Goal: Information Seeking & Learning: Learn about a topic

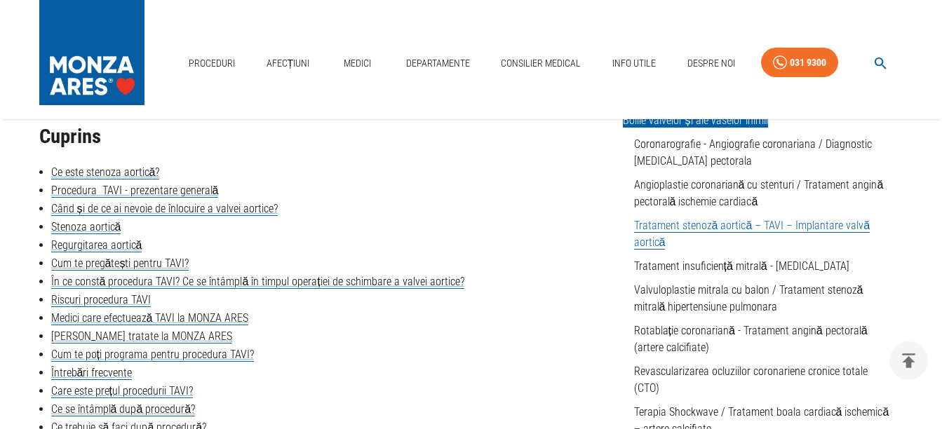
scroll to position [421, 0]
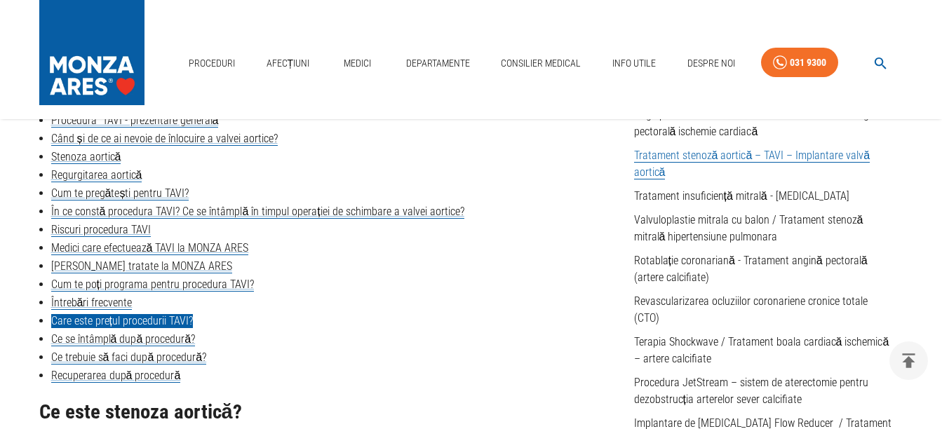
click at [152, 318] on link "Care este prețul procedurii TAVI?" at bounding box center [122, 321] width 142 height 14
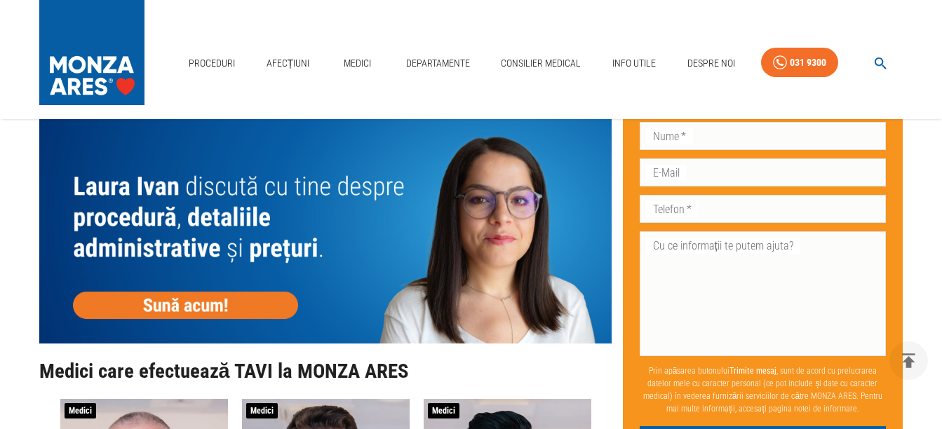
scroll to position [3321, 0]
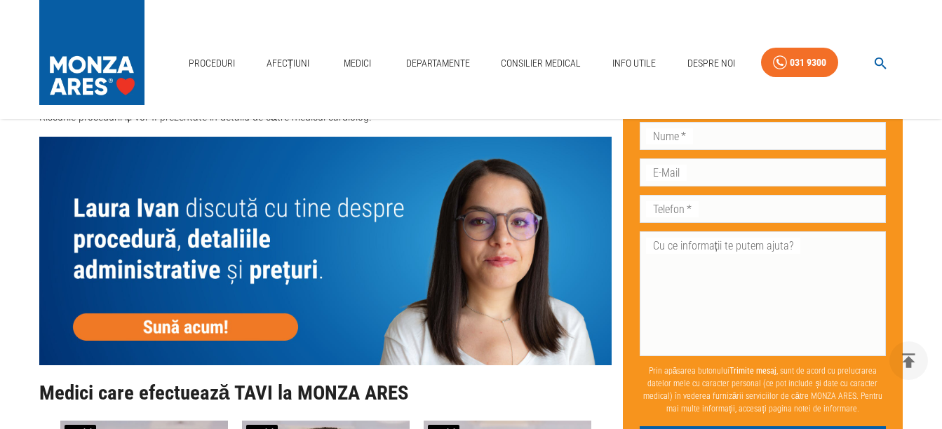
drag, startPoint x: 300, startPoint y: 343, endPoint x: 240, endPoint y: 95, distance: 254.9
click at [240, 95] on div "Proceduri Afecțiuni Medici Departamente Consilier Medical Info Utile Despre Noi…" at bounding box center [471, 59] width 942 height 119
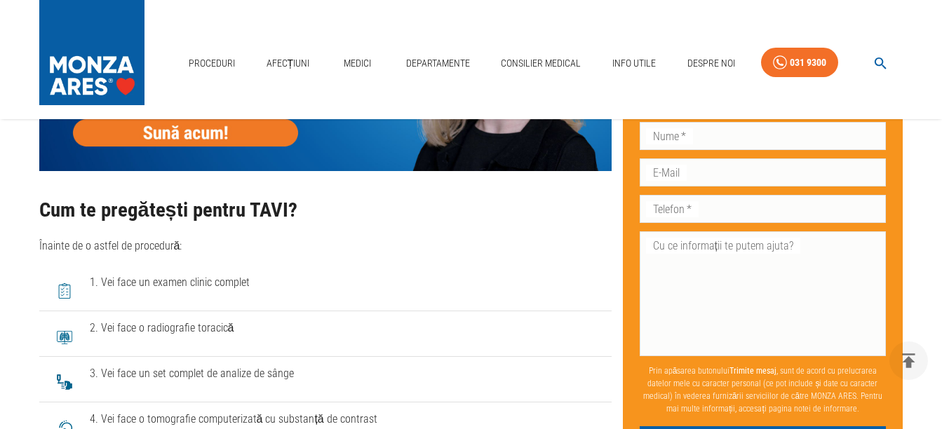
scroll to position [2340, 0]
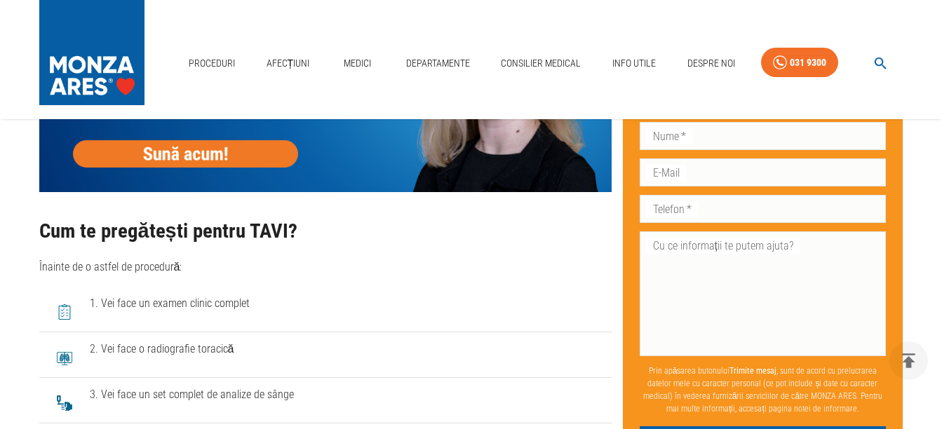
drag, startPoint x: 247, startPoint y: 175, endPoint x: 225, endPoint y: 91, distance: 87.0
click at [225, 91] on div "Proceduri Afecțiuni Medici Departamente Consilier Medical Info Utile Despre Noi…" at bounding box center [471, 59] width 942 height 119
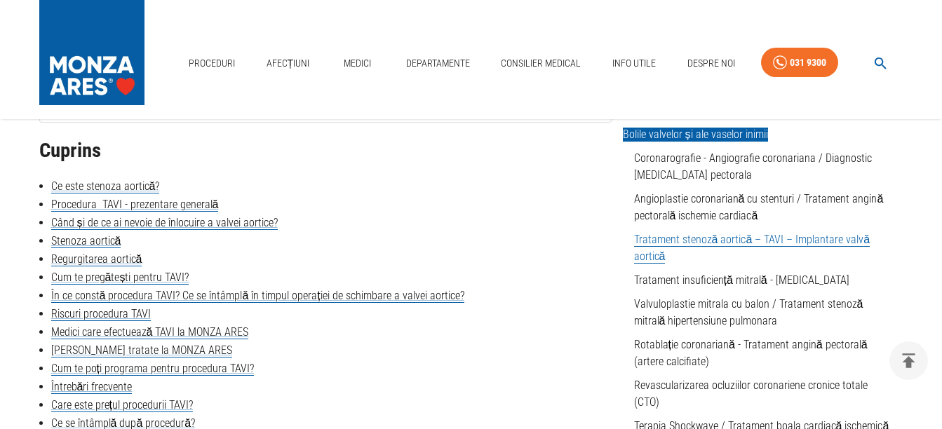
scroll to position [285, 0]
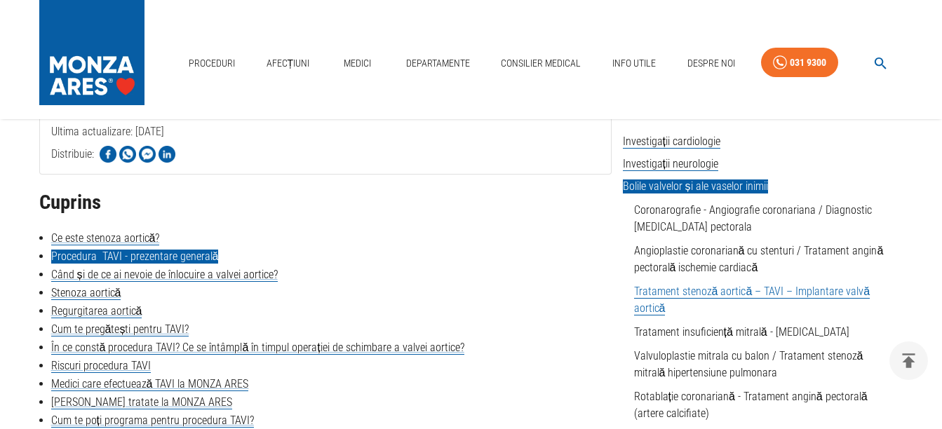
click at [198, 255] on link "Procedura TAVI - prezentare generală" at bounding box center [135, 257] width 168 height 14
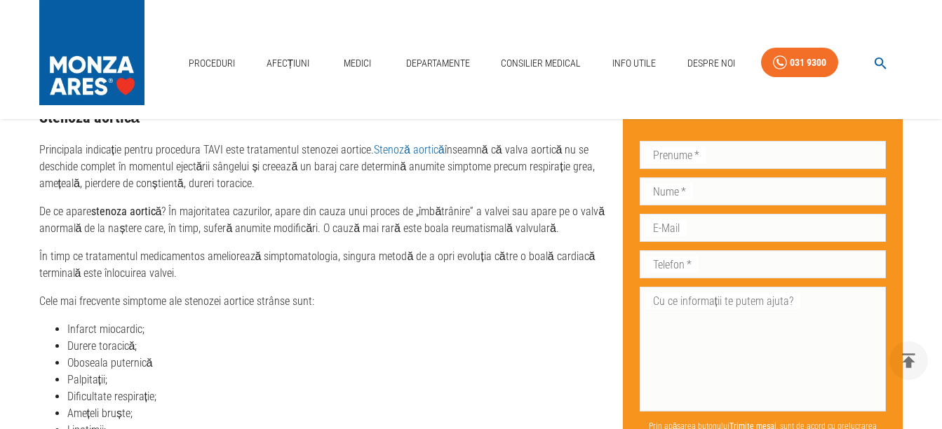
scroll to position [1567, 0]
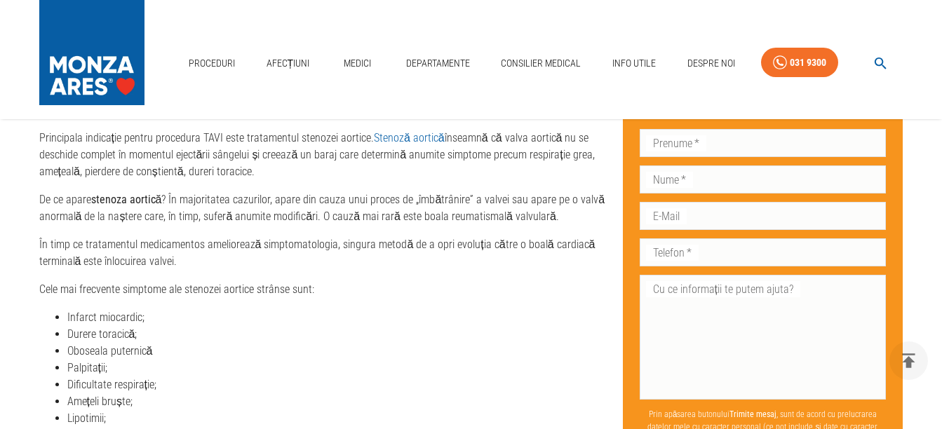
drag, startPoint x: 182, startPoint y: 324, endPoint x: 166, endPoint y: 328, distance: 16.5
drag, startPoint x: 166, startPoint y: 328, endPoint x: 314, endPoint y: 345, distance: 148.3
click at [314, 345] on li "Oboseala puternică" at bounding box center [339, 351] width 544 height 17
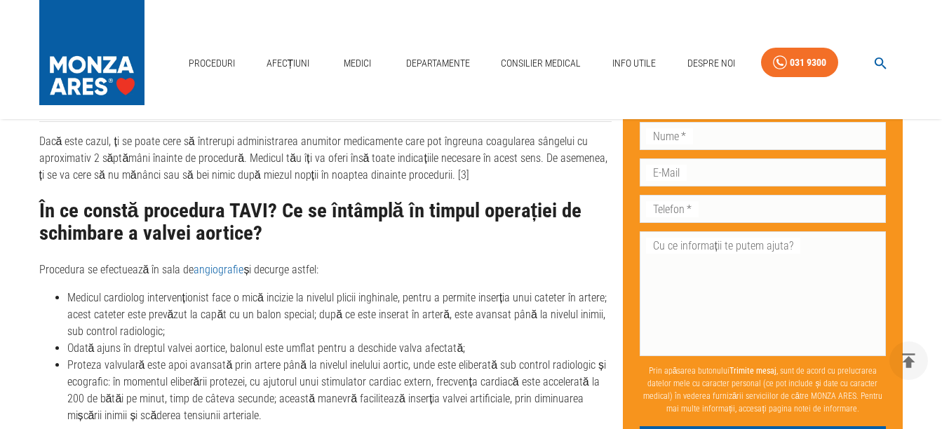
scroll to position [2970, 0]
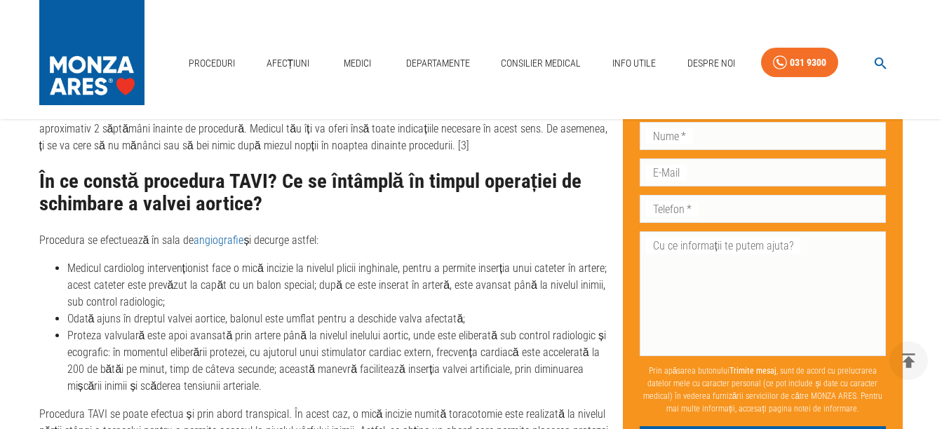
drag, startPoint x: 211, startPoint y: 348, endPoint x: 23, endPoint y: 342, distance: 188.1
click at [23, 342] on div "Tratament stenoză aortică – TAVI – Implantare valvă aortică Anestezie locală/ge…" at bounding box center [471, 296] width 898 height 6252
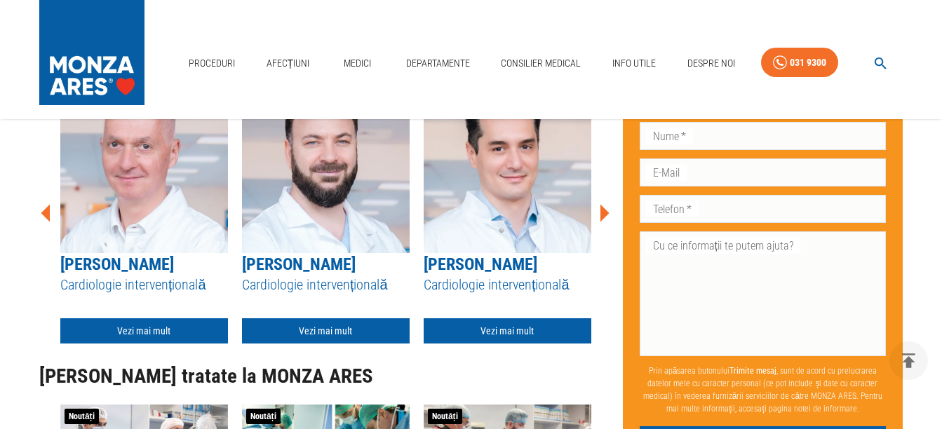
scroll to position [3952, 0]
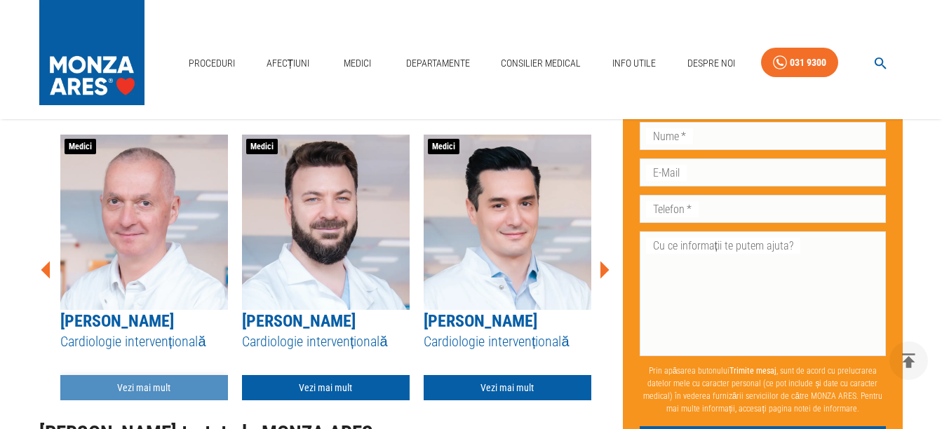
click at [137, 379] on link "Vezi mai mult" at bounding box center [144, 388] width 168 height 26
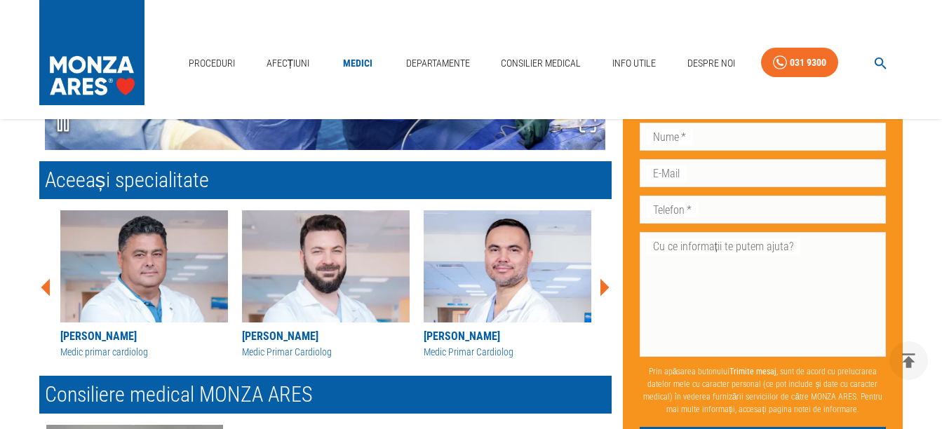
scroll to position [1473, 0]
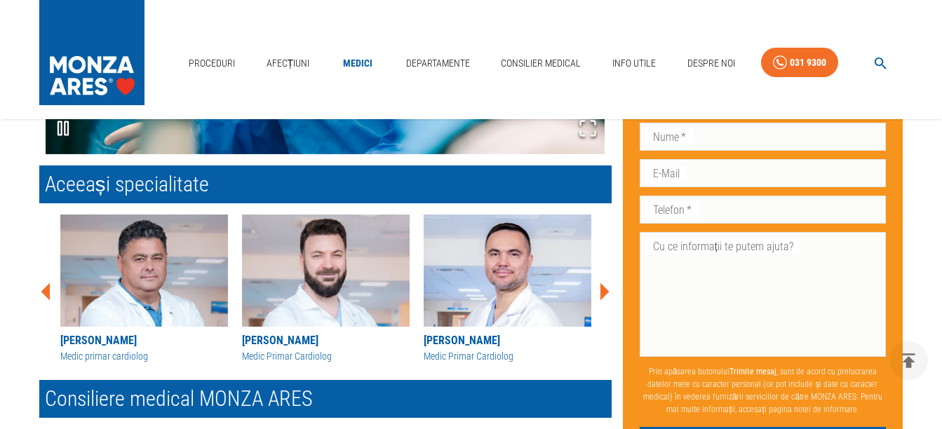
click at [600, 290] on icon at bounding box center [604, 292] width 42 height 42
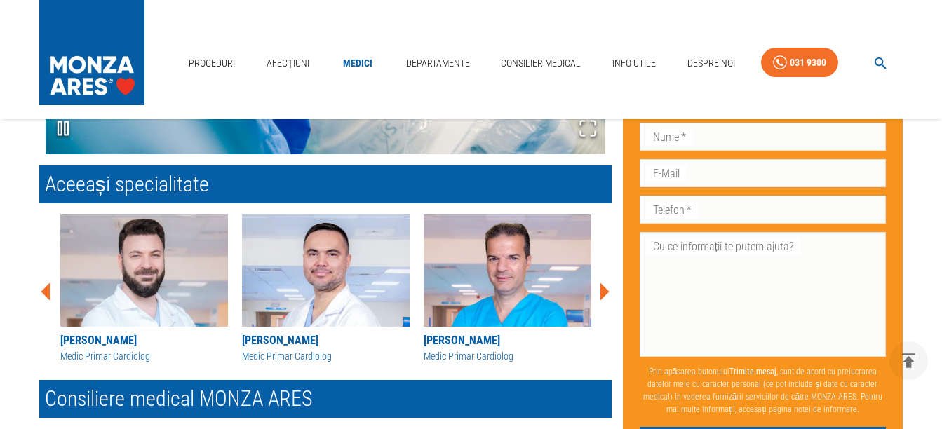
click at [602, 290] on icon at bounding box center [605, 292] width 9 height 18
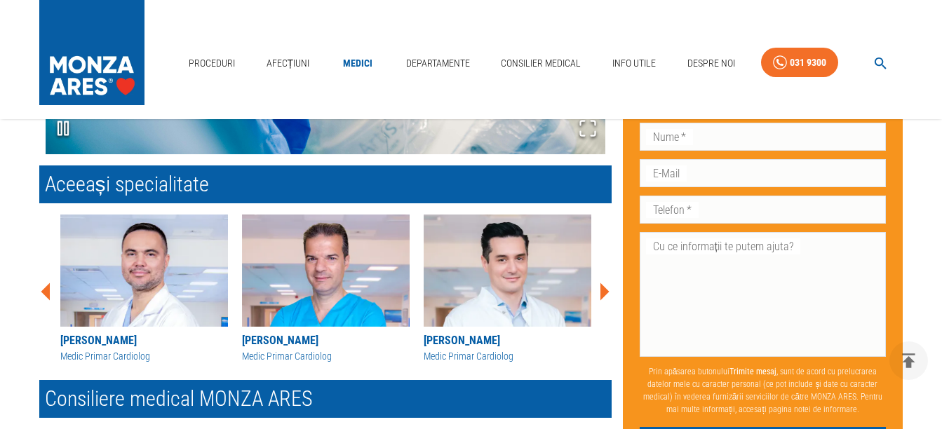
click at [602, 290] on icon at bounding box center [605, 292] width 9 height 18
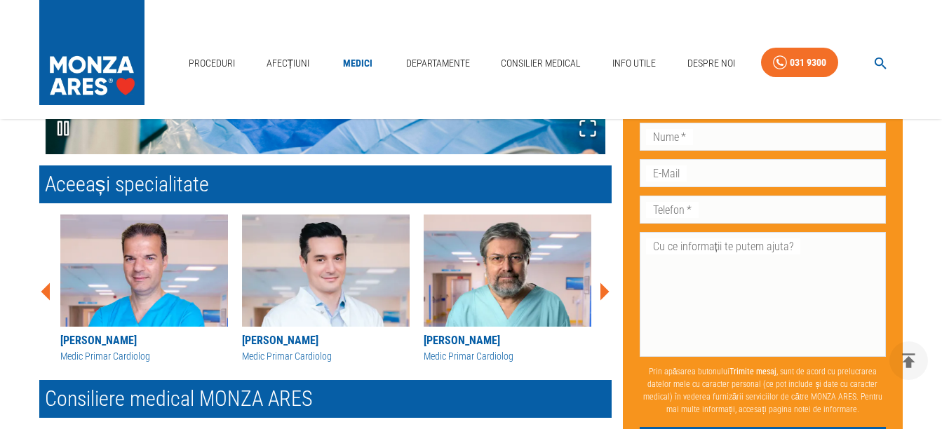
click at [602, 290] on icon at bounding box center [605, 292] width 9 height 18
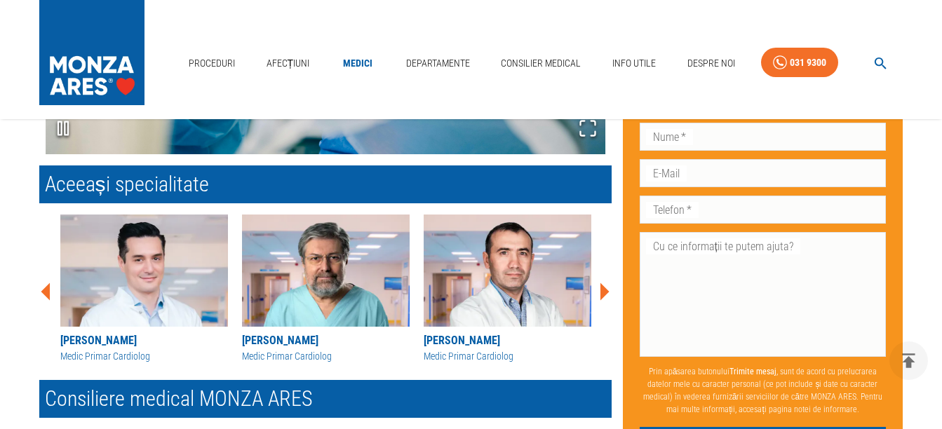
click at [602, 290] on icon at bounding box center [605, 292] width 9 height 18
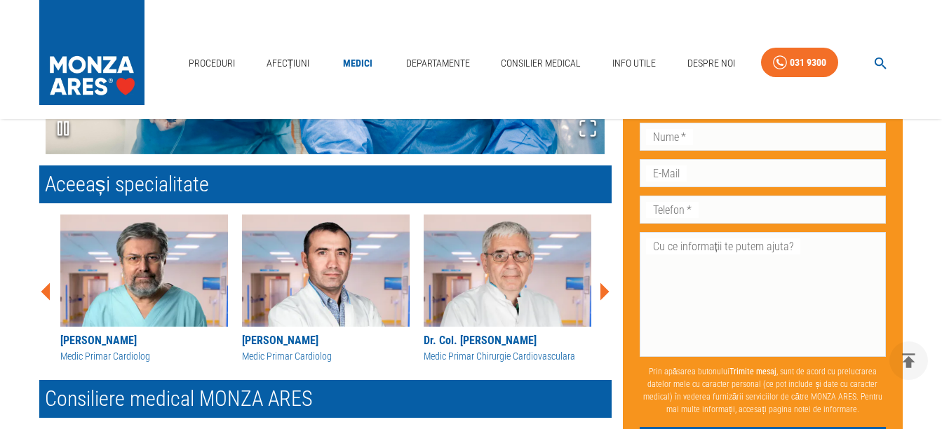
click at [602, 290] on icon at bounding box center [605, 292] width 9 height 18
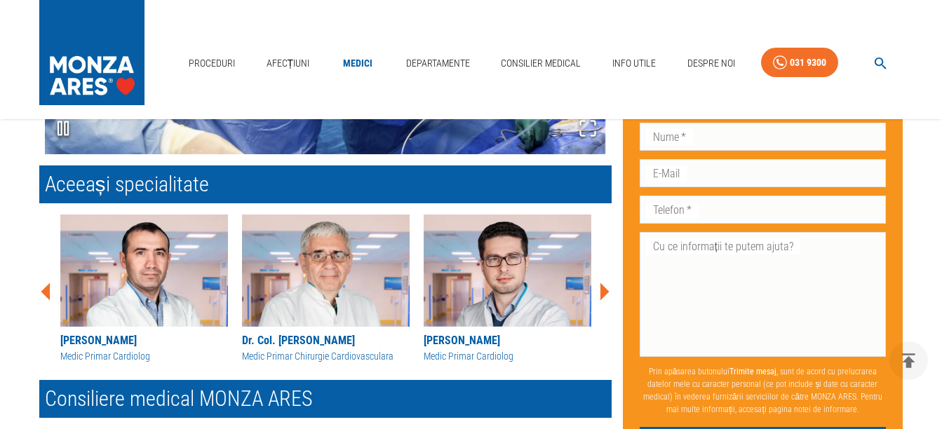
click at [605, 290] on icon at bounding box center [605, 292] width 9 height 18
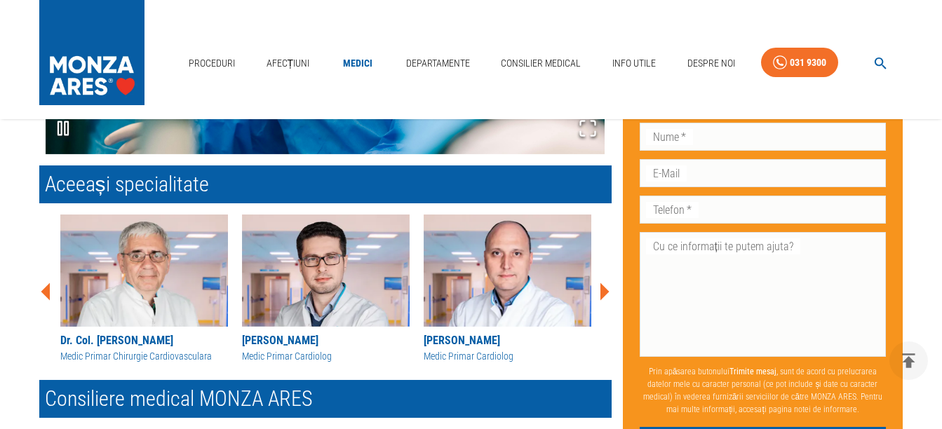
click at [606, 287] on icon at bounding box center [604, 292] width 42 height 42
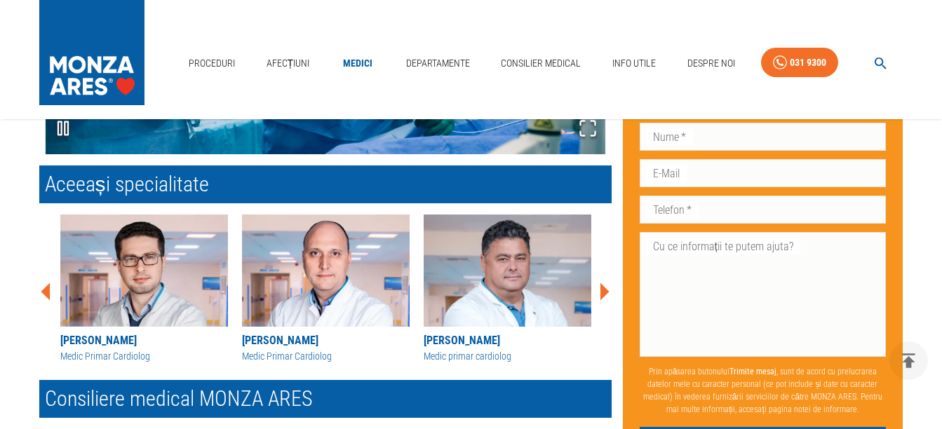
click at [603, 288] on icon at bounding box center [605, 292] width 9 height 18
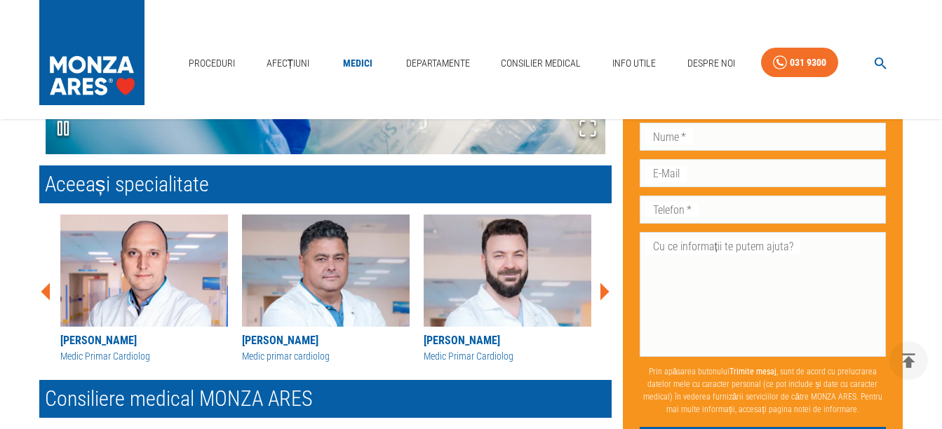
click at [600, 287] on icon at bounding box center [604, 292] width 42 height 42
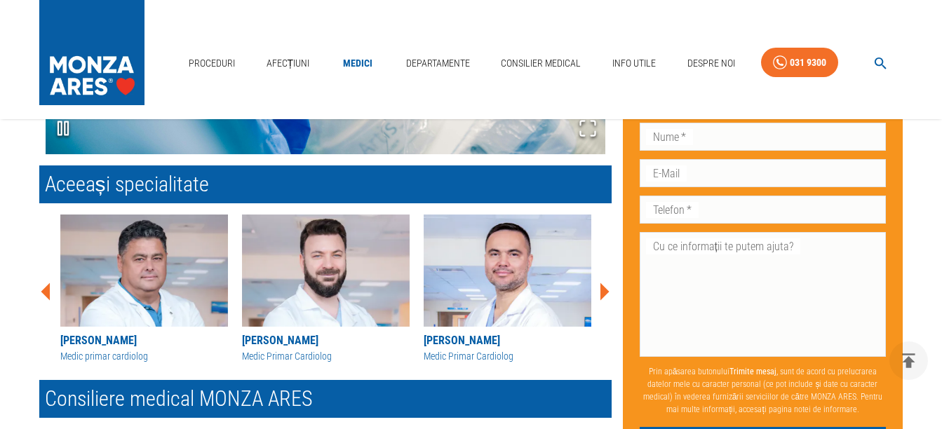
click at [600, 287] on icon at bounding box center [604, 292] width 42 height 42
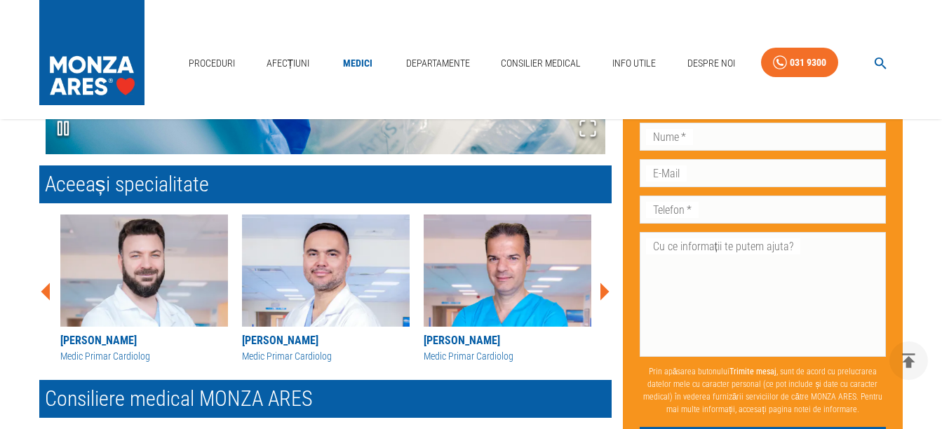
click at [600, 287] on icon at bounding box center [604, 292] width 42 height 42
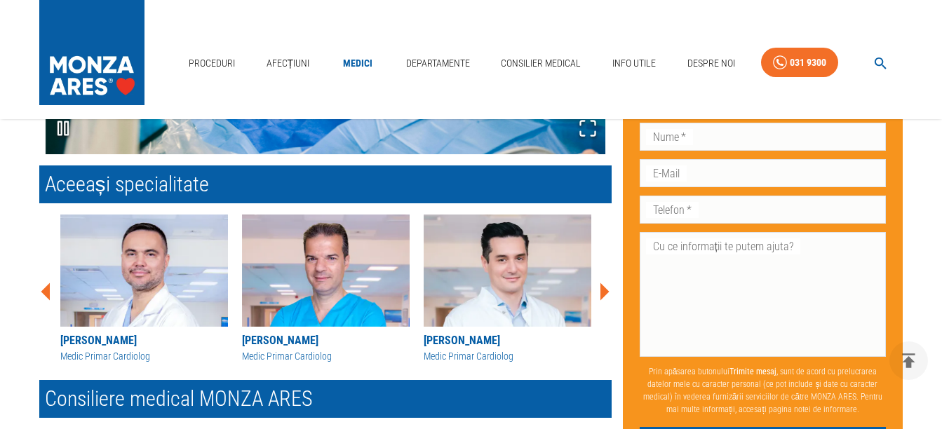
click at [600, 287] on icon at bounding box center [604, 292] width 42 height 42
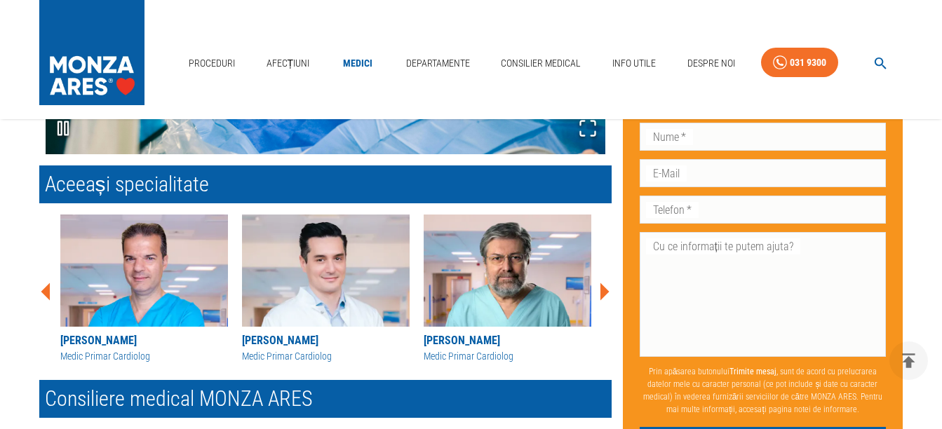
click at [600, 287] on icon at bounding box center [604, 292] width 42 height 42
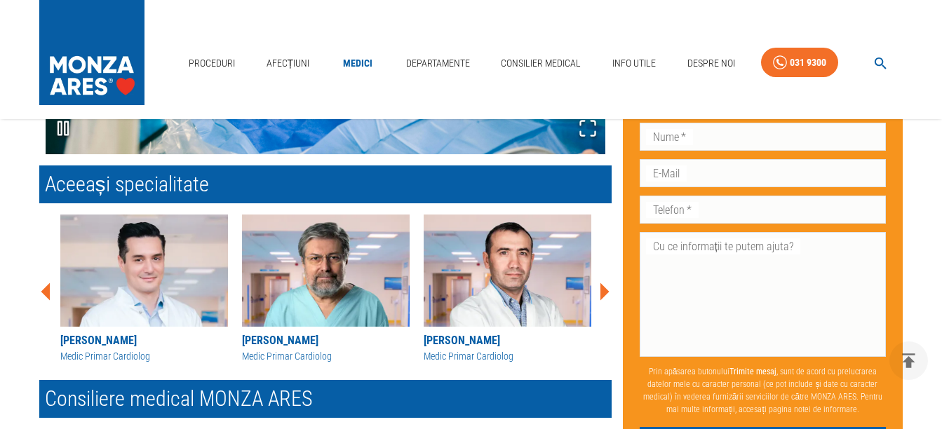
click at [600, 287] on icon at bounding box center [604, 292] width 42 height 42
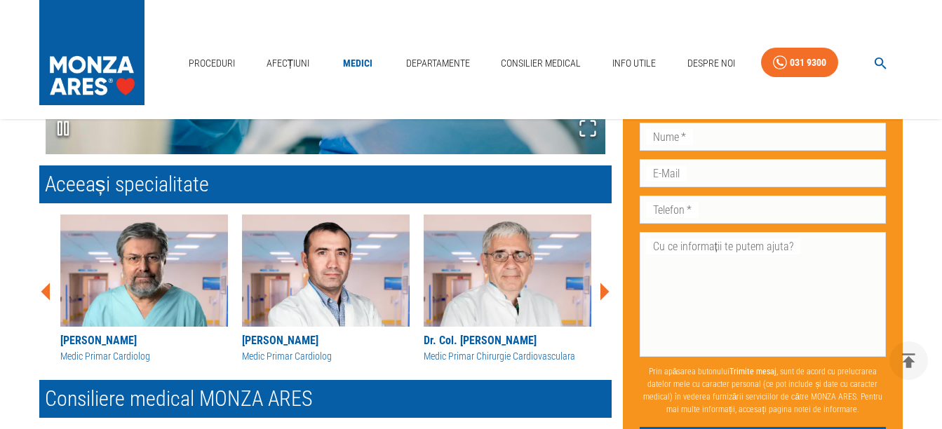
click at [600, 287] on icon at bounding box center [604, 292] width 42 height 42
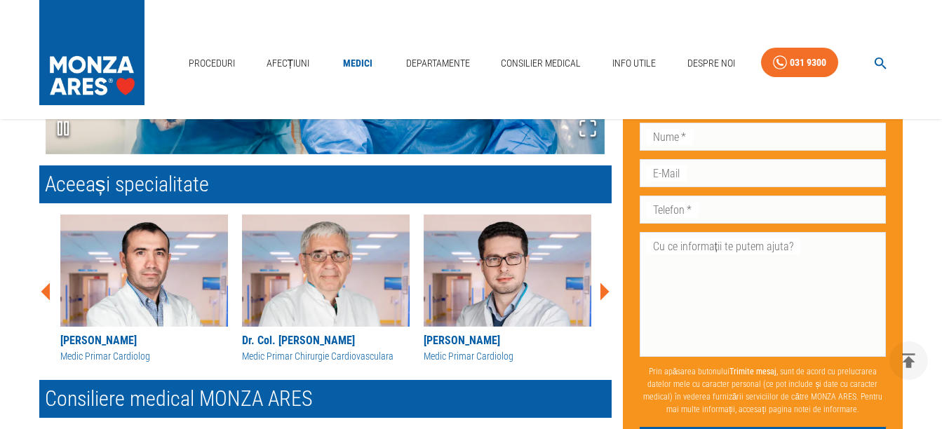
click at [600, 287] on icon at bounding box center [604, 292] width 42 height 42
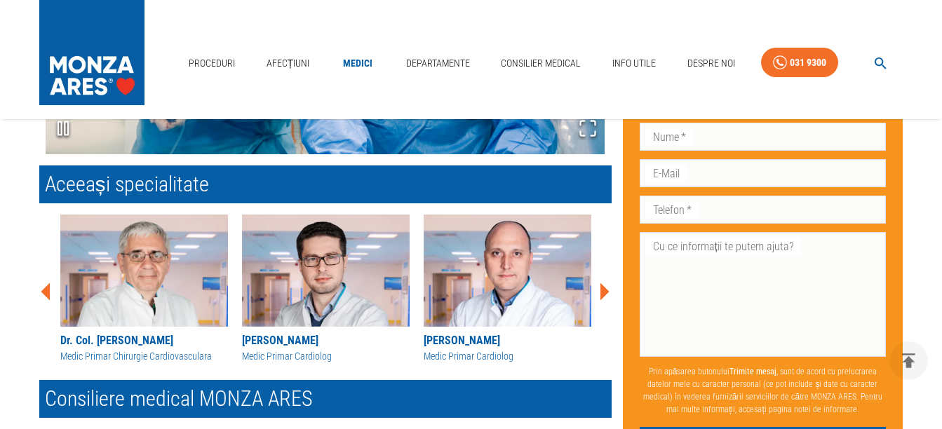
click at [600, 287] on icon at bounding box center [604, 292] width 42 height 42
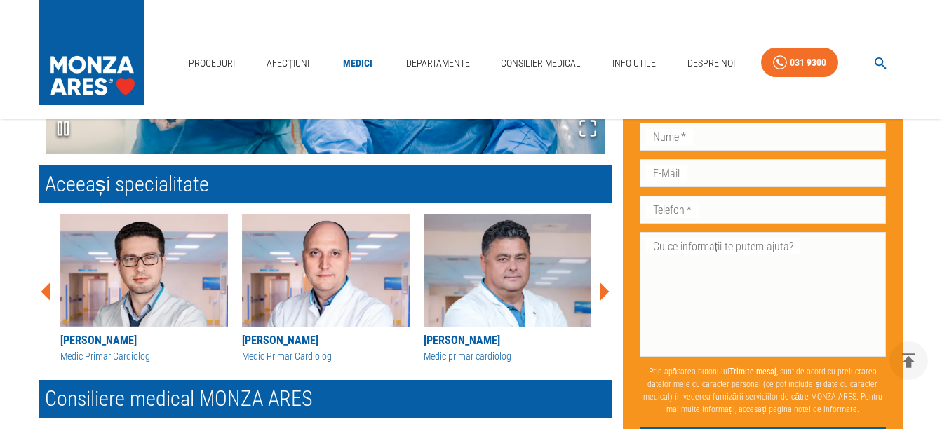
click at [600, 287] on icon at bounding box center [604, 292] width 42 height 42
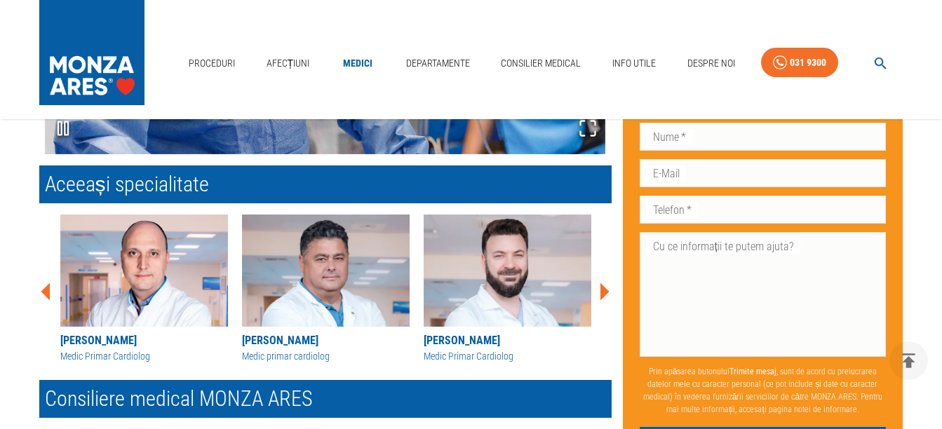
click at [600, 287] on icon at bounding box center [604, 292] width 42 height 42
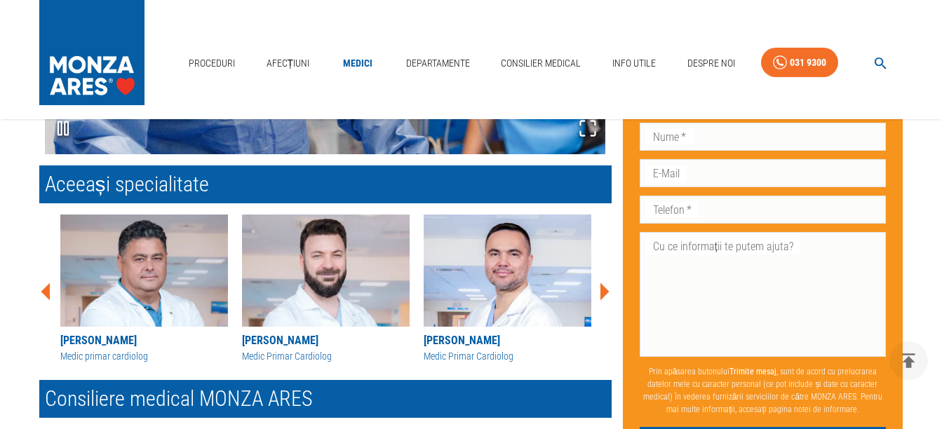
click at [600, 287] on icon at bounding box center [604, 292] width 42 height 42
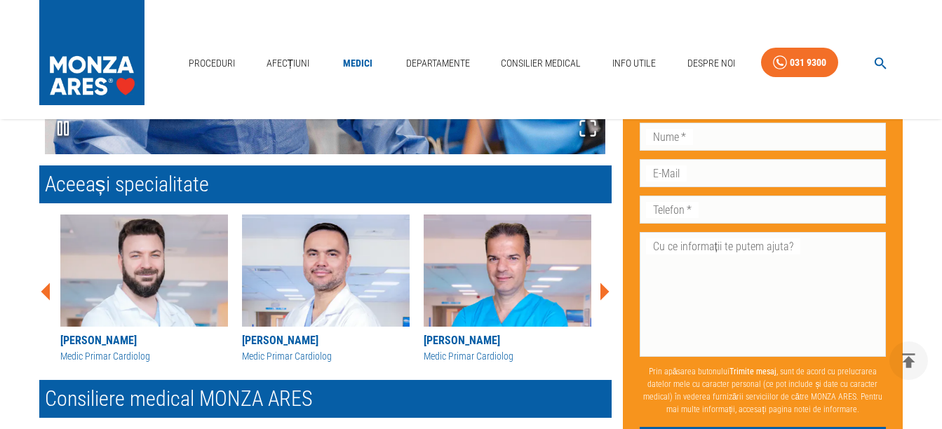
click at [600, 287] on icon at bounding box center [604, 292] width 42 height 42
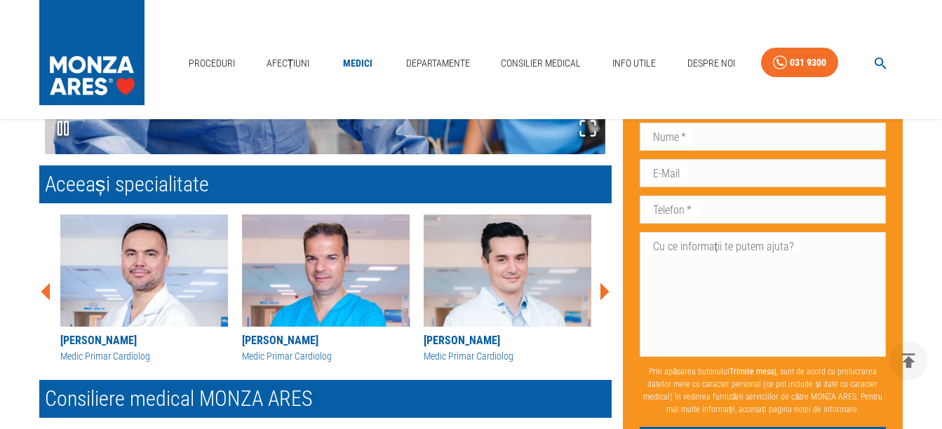
click at [600, 287] on icon at bounding box center [604, 292] width 42 height 42
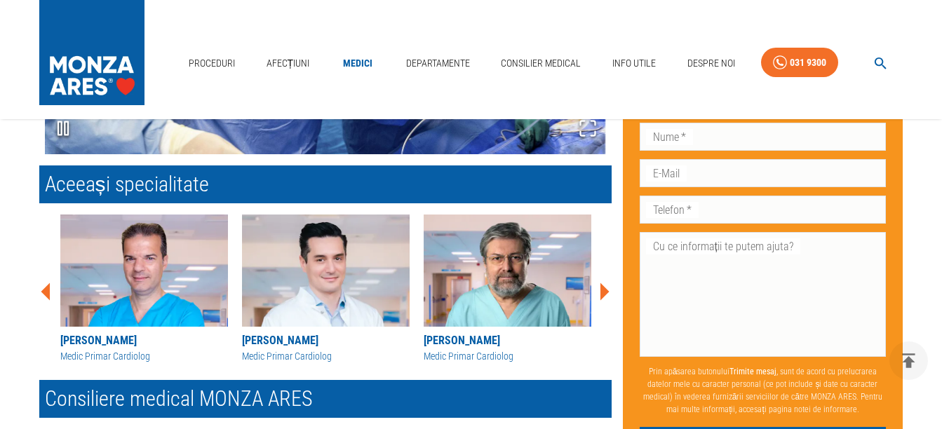
click at [600, 287] on icon at bounding box center [604, 292] width 42 height 42
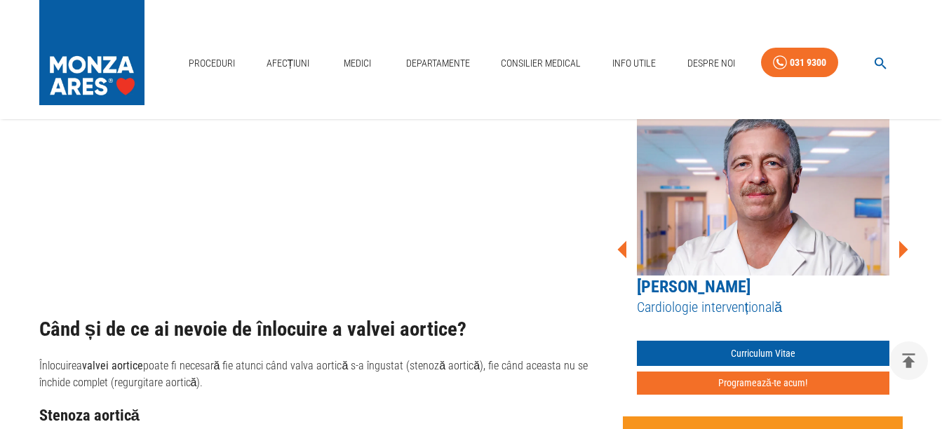
scroll to position [1286, 0]
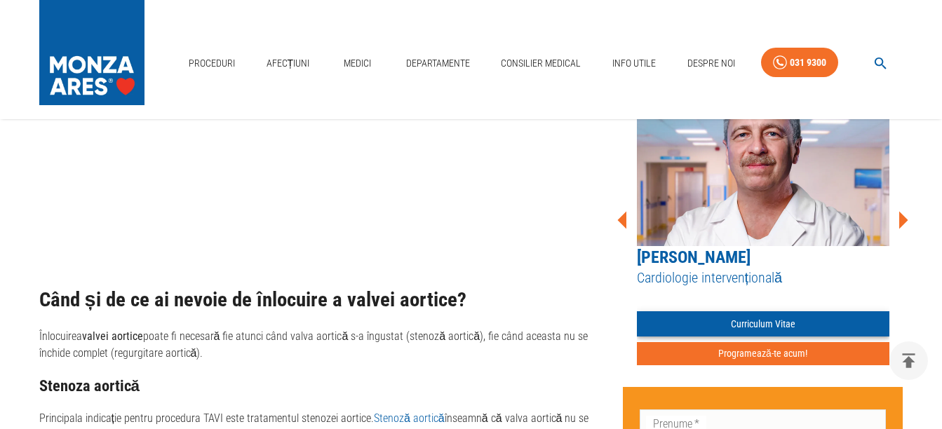
click at [762, 323] on link "Curriculum Vitae" at bounding box center [763, 325] width 253 height 26
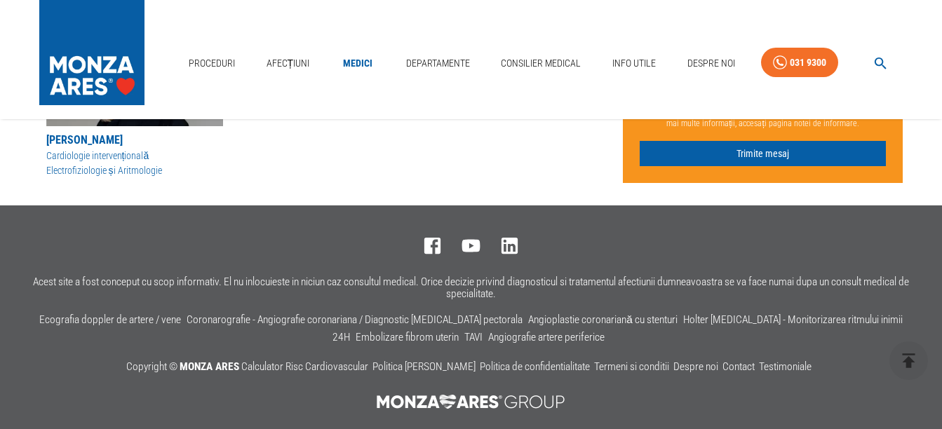
scroll to position [982, 0]
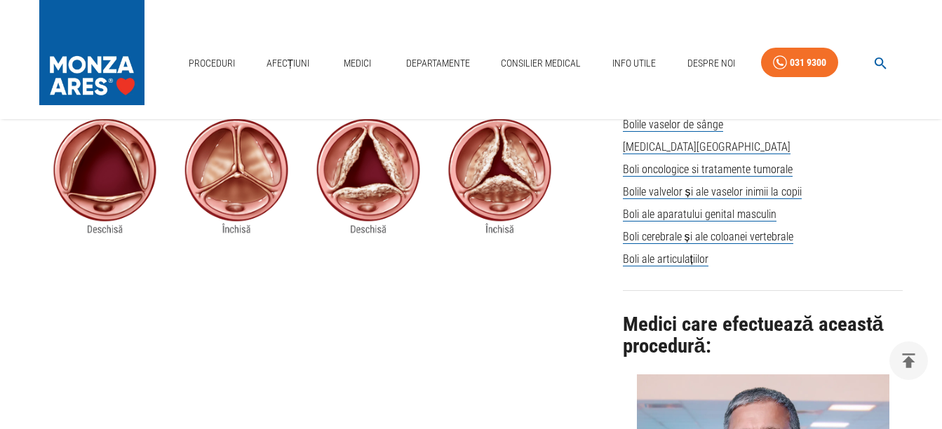
scroll to position [865, 0]
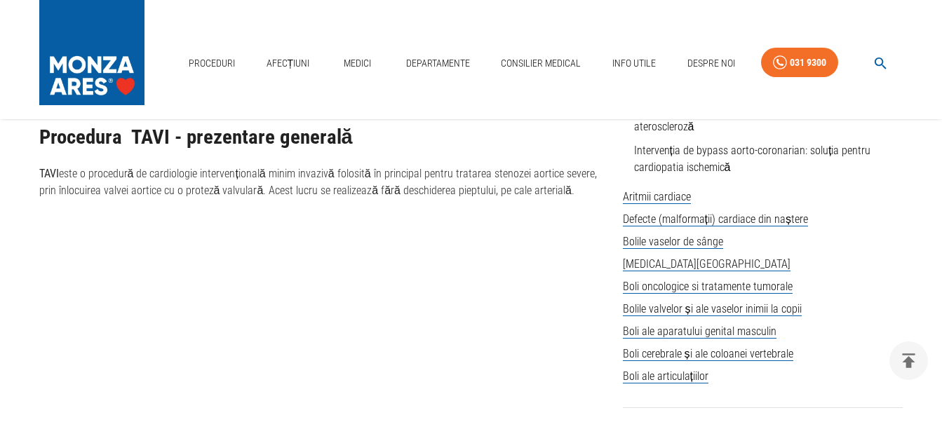
scroll to position [4636, 0]
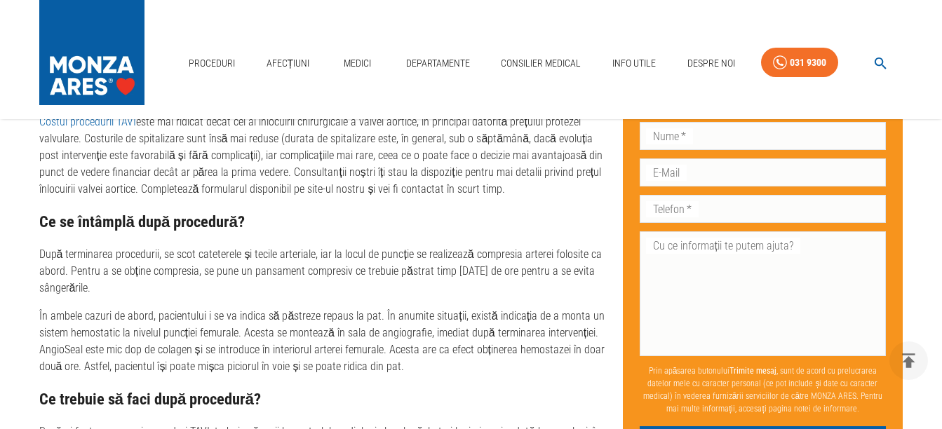
scroll to position [421, 0]
